Goal: Information Seeking & Learning: Learn about a topic

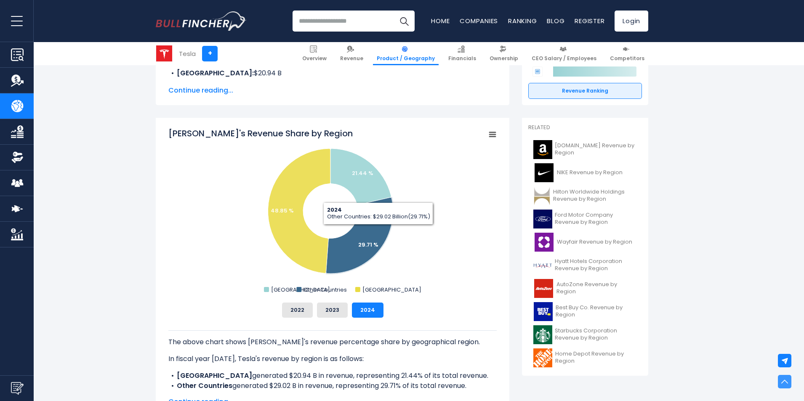
scroll to position [253, 0]
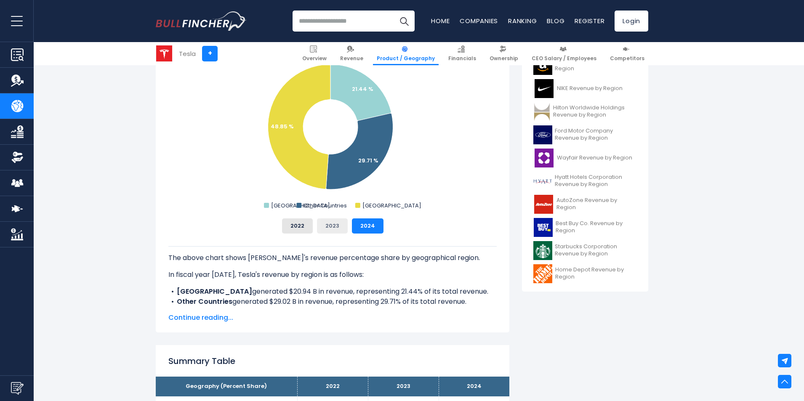
click at [335, 228] on button "2023" at bounding box center [332, 226] width 31 height 15
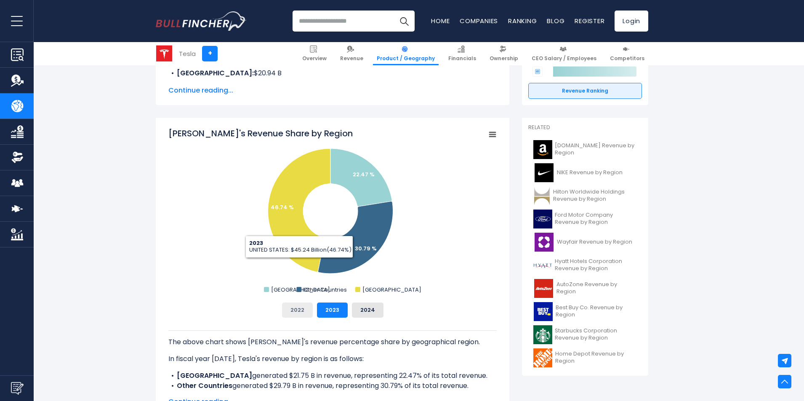
click at [293, 309] on button "2022" at bounding box center [297, 310] width 31 height 15
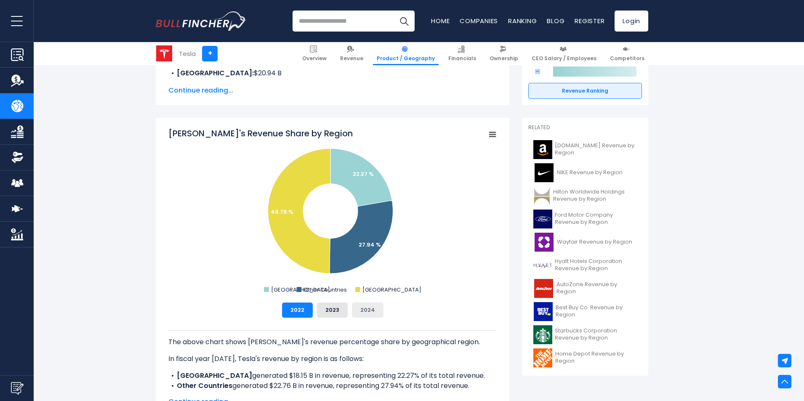
click at [365, 313] on button "2024" at bounding box center [368, 310] width 32 height 15
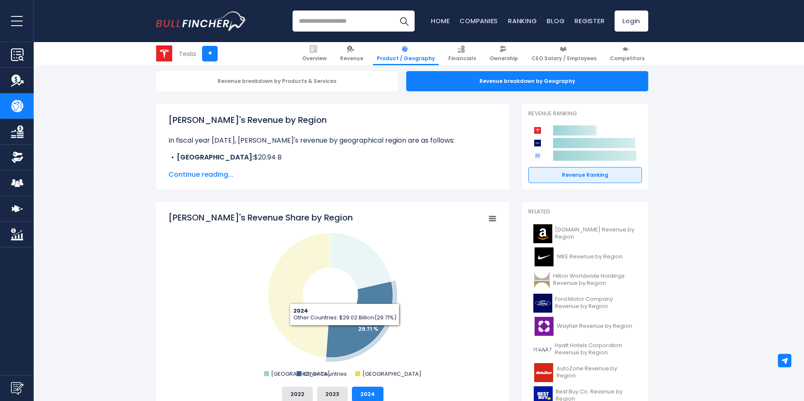
scroll to position [126, 0]
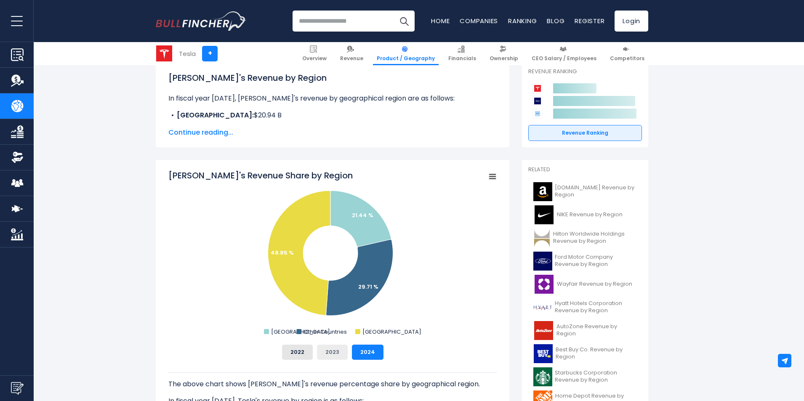
click at [341, 354] on button "2023" at bounding box center [332, 352] width 31 height 15
click at [301, 347] on button "2022" at bounding box center [297, 352] width 31 height 15
click at [335, 350] on button "2023" at bounding box center [332, 352] width 31 height 15
click at [360, 351] on button "2024" at bounding box center [368, 352] width 32 height 15
click at [334, 352] on button "2023" at bounding box center [332, 352] width 31 height 15
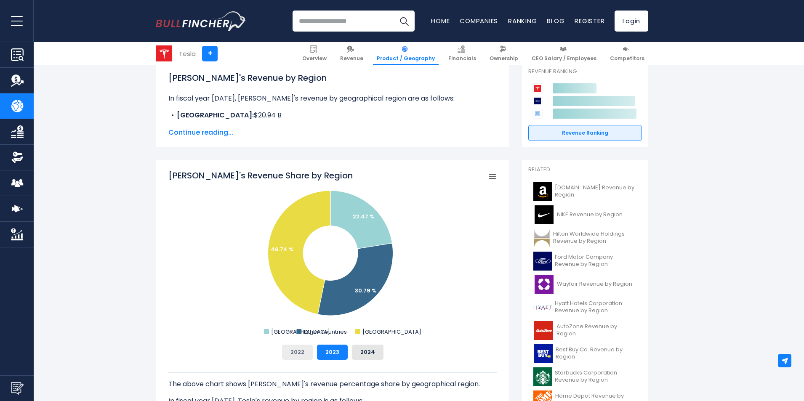
click at [295, 348] on button "2022" at bounding box center [297, 352] width 31 height 15
click at [335, 351] on button "2023" at bounding box center [332, 352] width 31 height 15
click at [367, 350] on button "2024" at bounding box center [368, 352] width 32 height 15
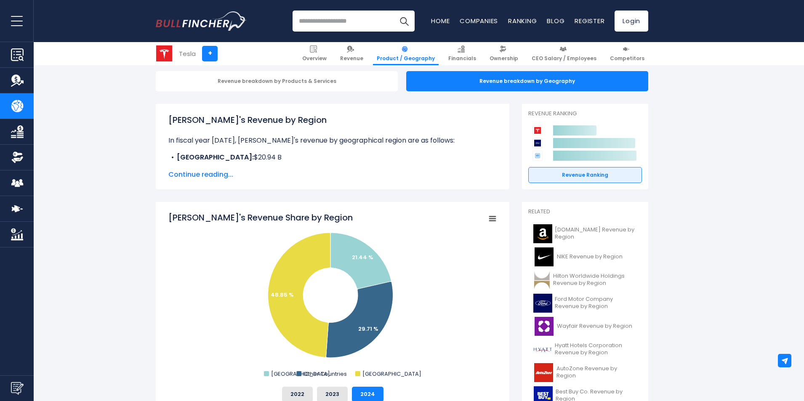
scroll to position [0, 0]
